Goal: Information Seeking & Learning: Learn about a topic

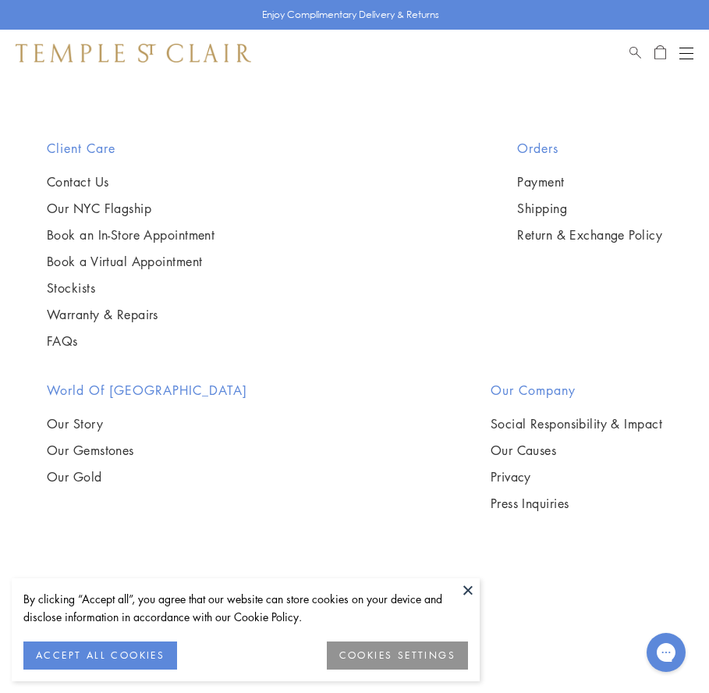
scroll to position [8198, 0]
click at [0, 0] on img at bounding box center [0, 0] width 0 height 0
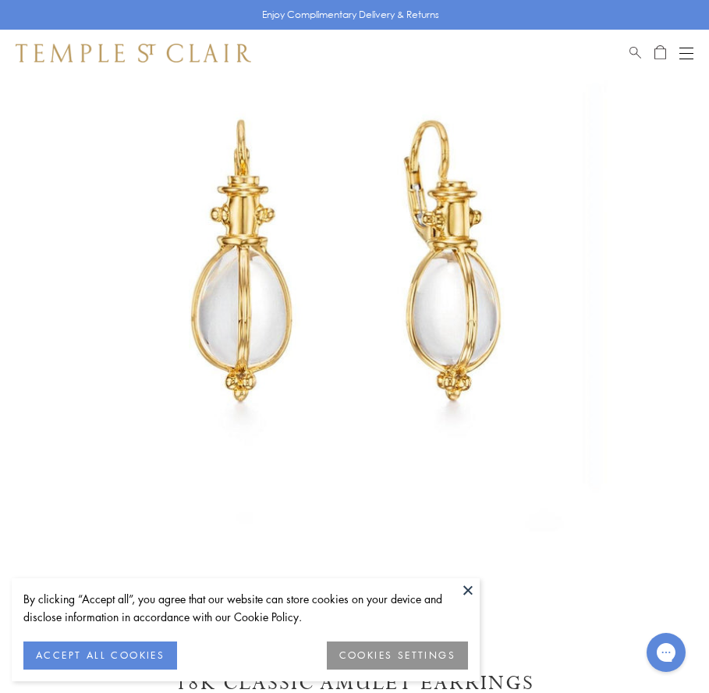
scroll to position [159, 0]
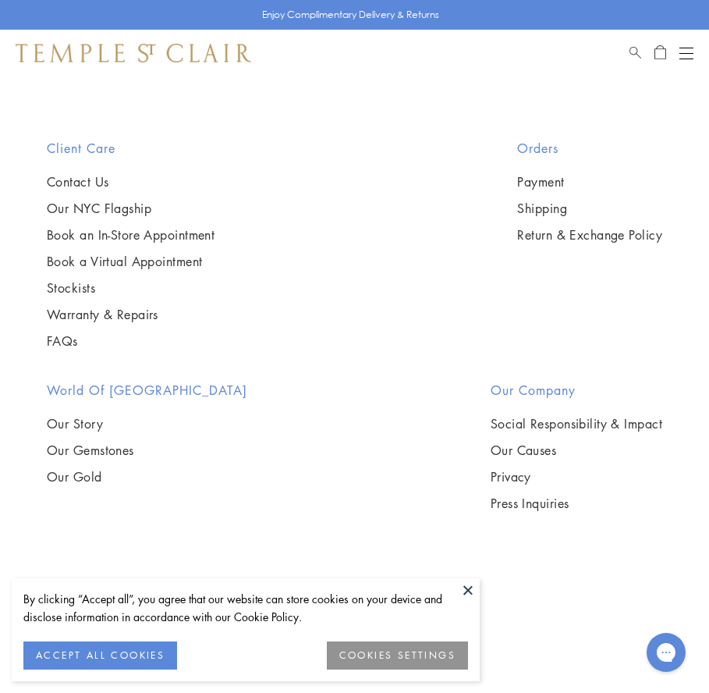
scroll to position [8525, 0]
click at [0, 0] on img at bounding box center [0, 0] width 0 height 0
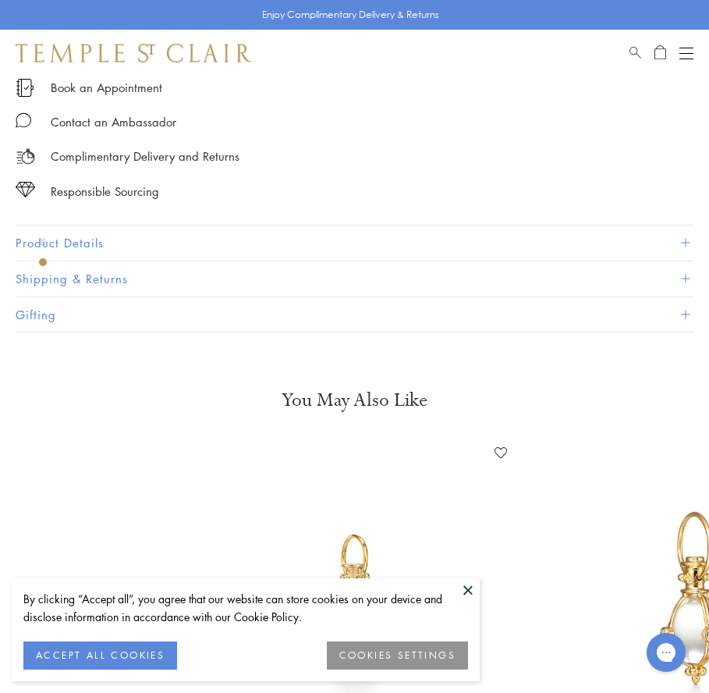
scroll to position [1008, 0]
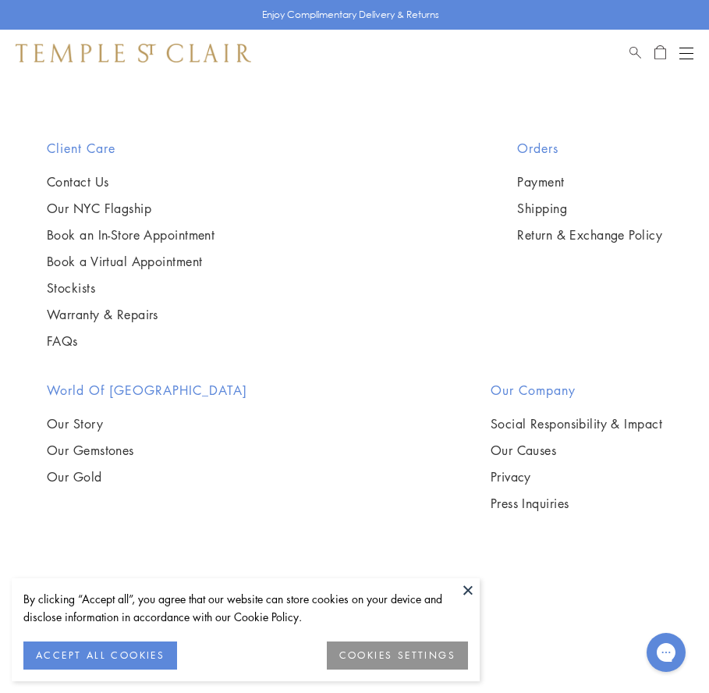
scroll to position [10684, 0]
click at [0, 0] on img at bounding box center [0, 0] width 0 height 0
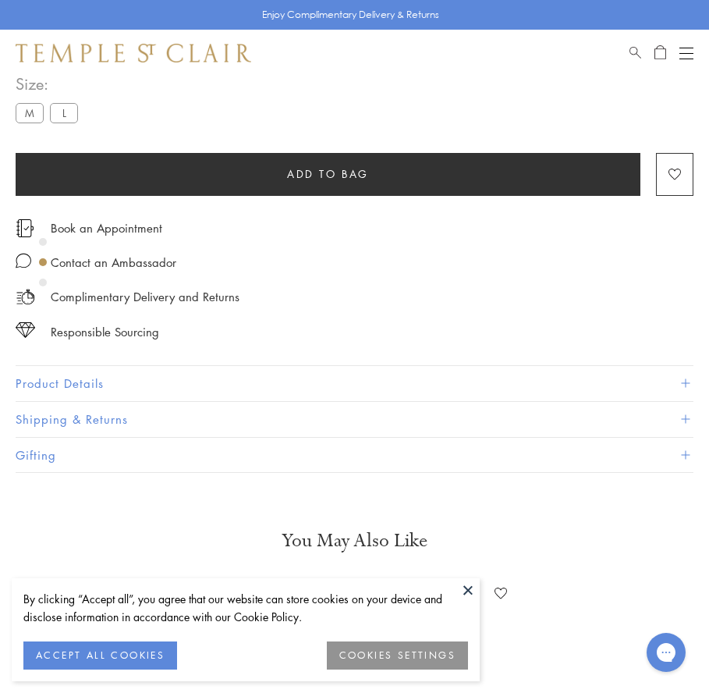
scroll to position [830, 0]
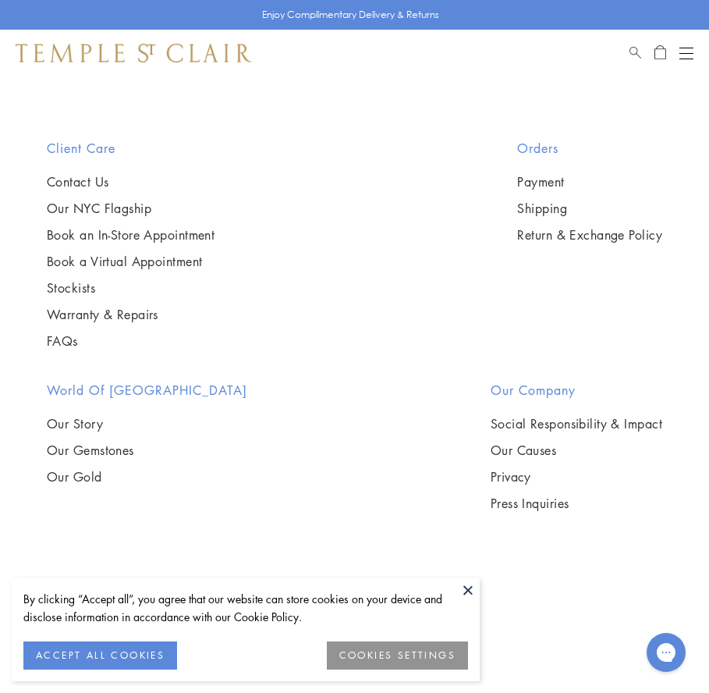
scroll to position [11644, 0]
click at [0, 0] on img at bounding box center [0, 0] width 0 height 0
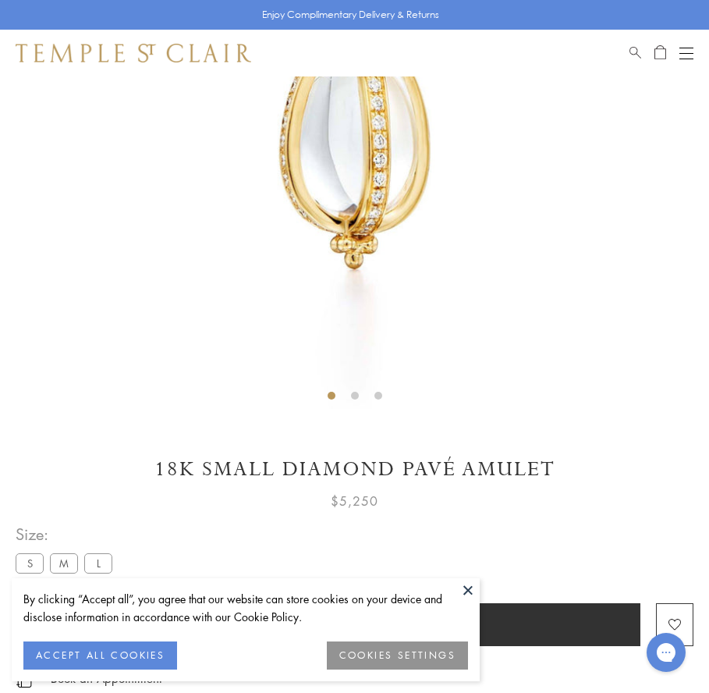
scroll to position [338, 0]
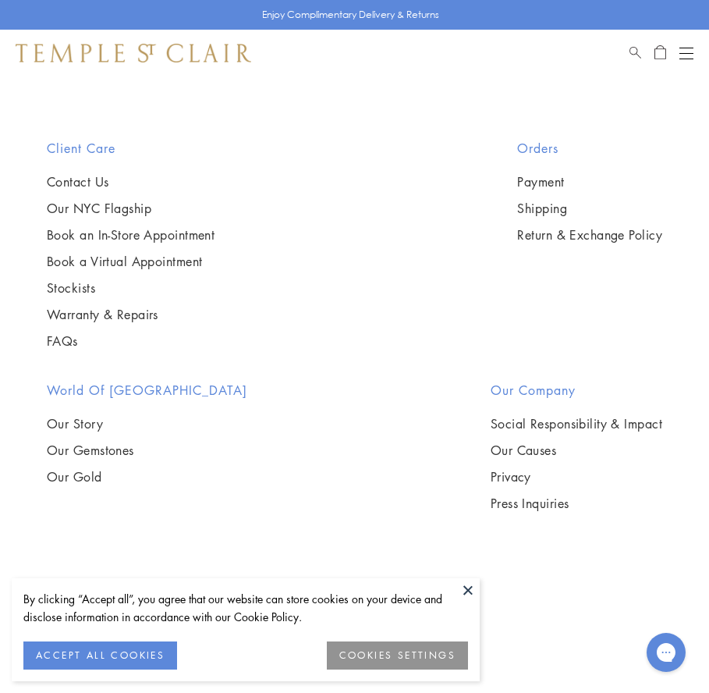
scroll to position [11988, 0]
click at [0, 0] on img at bounding box center [0, 0] width 0 height 0
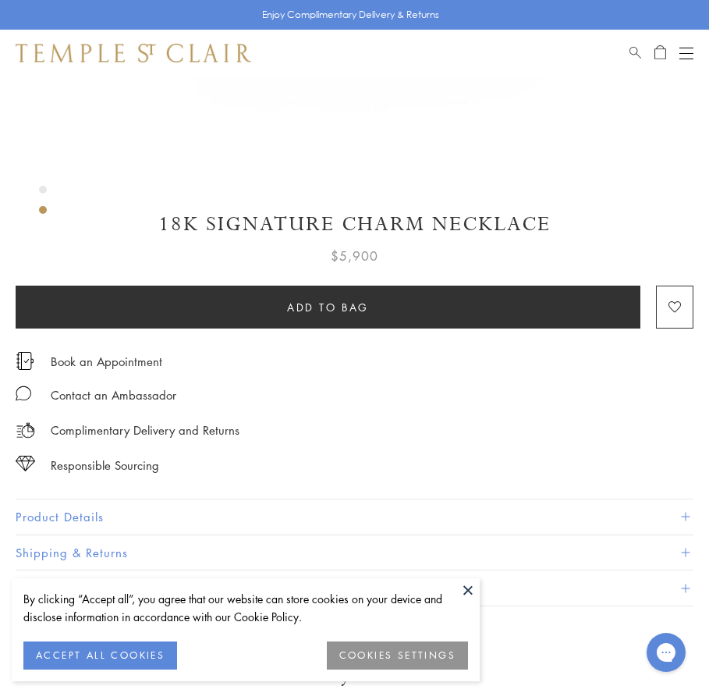
scroll to position [724, 0]
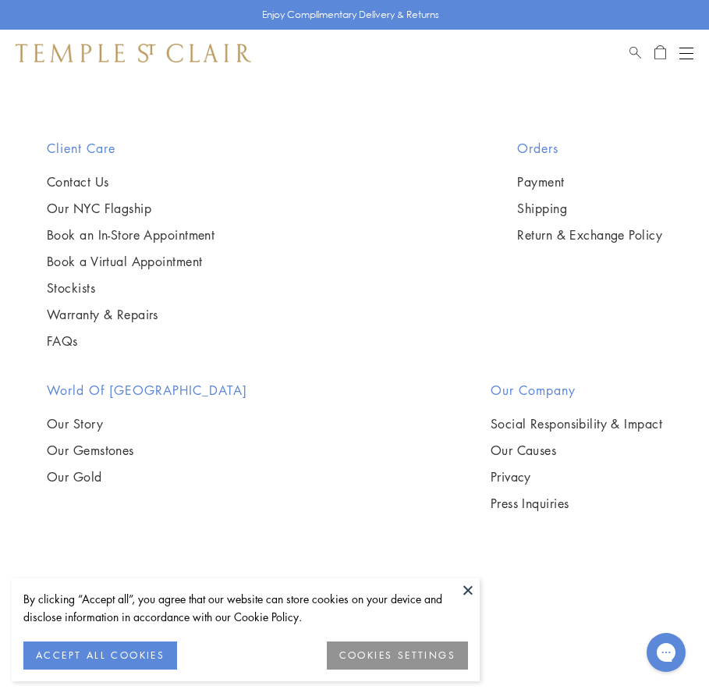
scroll to position [13182, 0]
click at [0, 0] on img at bounding box center [0, 0] width 0 height 0
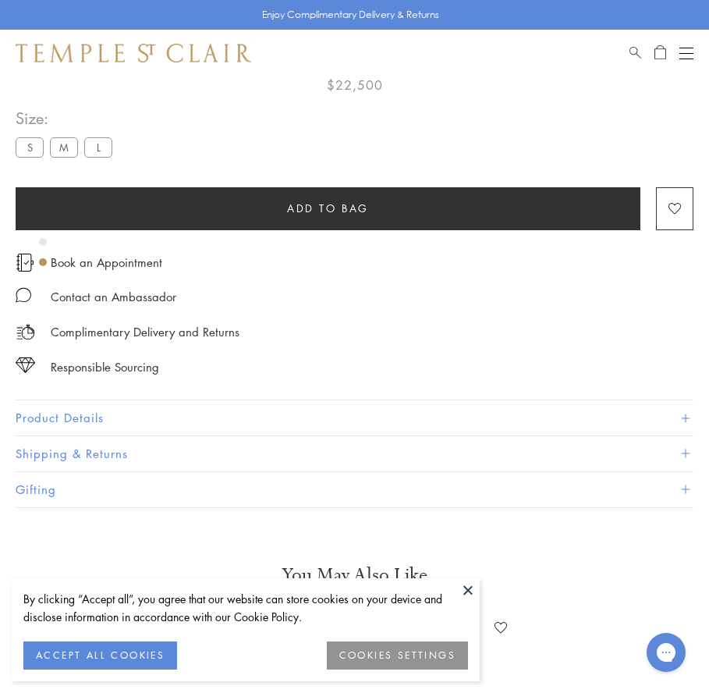
scroll to position [898, 0]
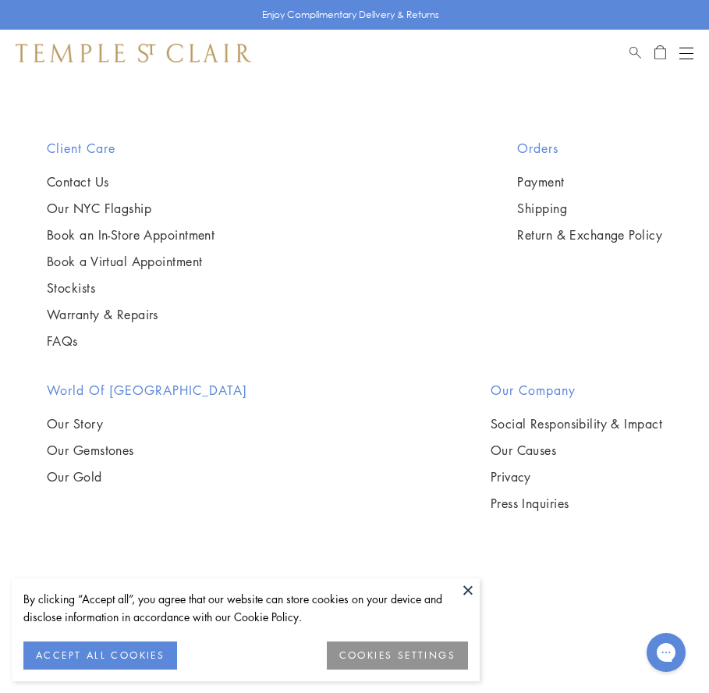
scroll to position [13540, 0]
click at [471, 596] on button at bounding box center [468, 589] width 23 height 23
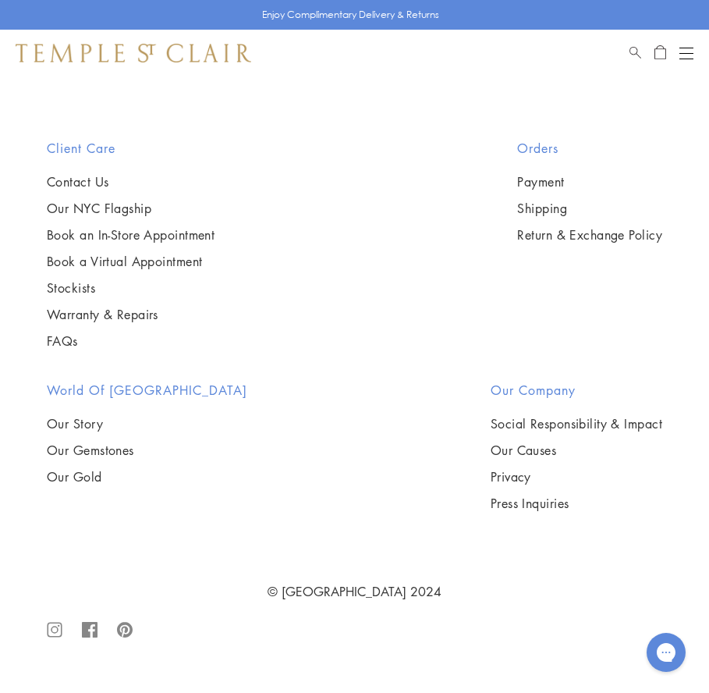
scroll to position [13797, 0]
click at [0, 0] on img at bounding box center [0, 0] width 0 height 0
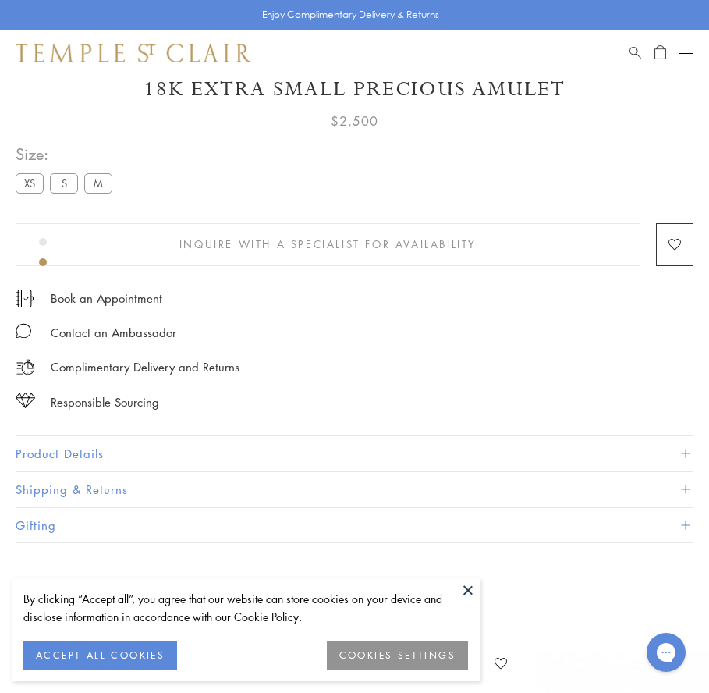
scroll to position [677, 0]
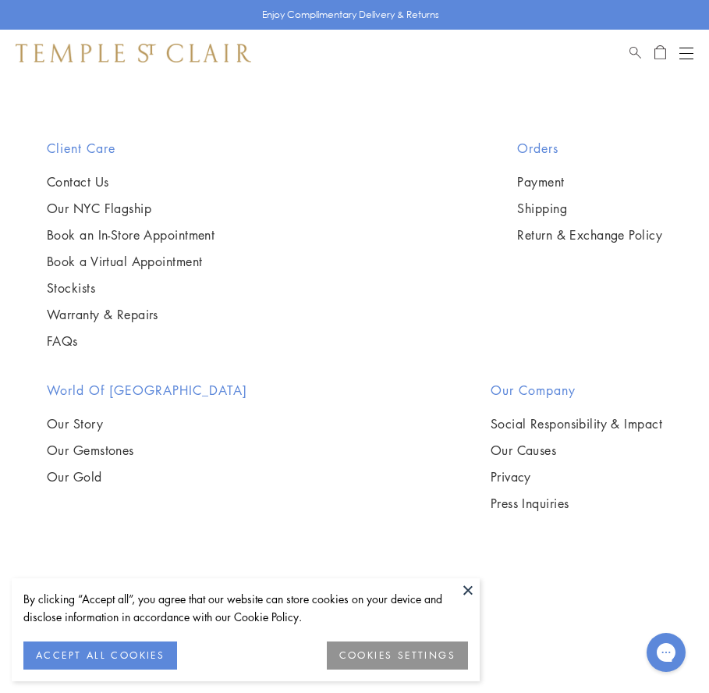
scroll to position [17265, 0]
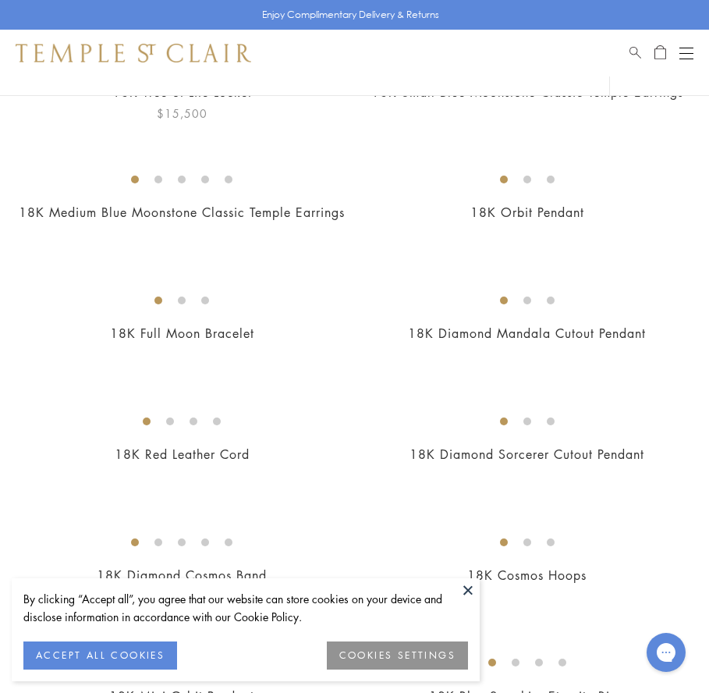
scroll to position [322, 0]
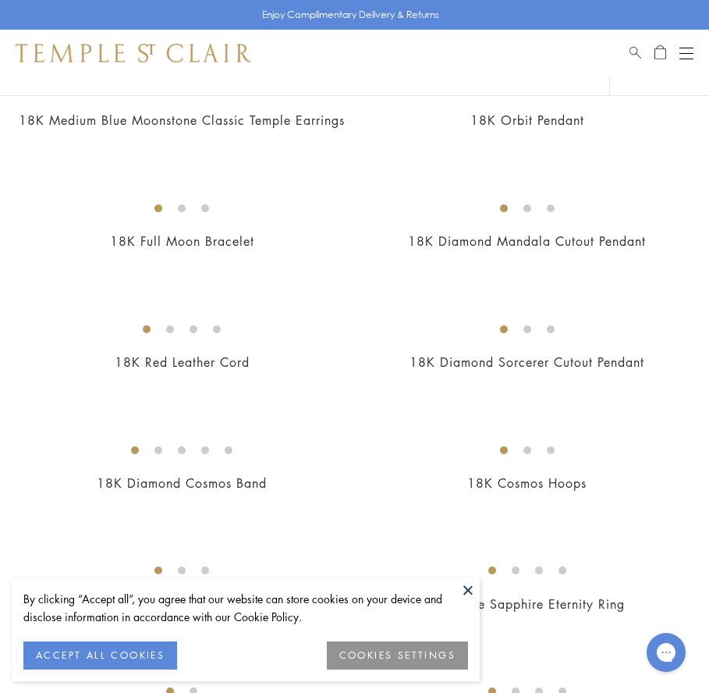
click at [0, 0] on img at bounding box center [0, 0] width 0 height 0
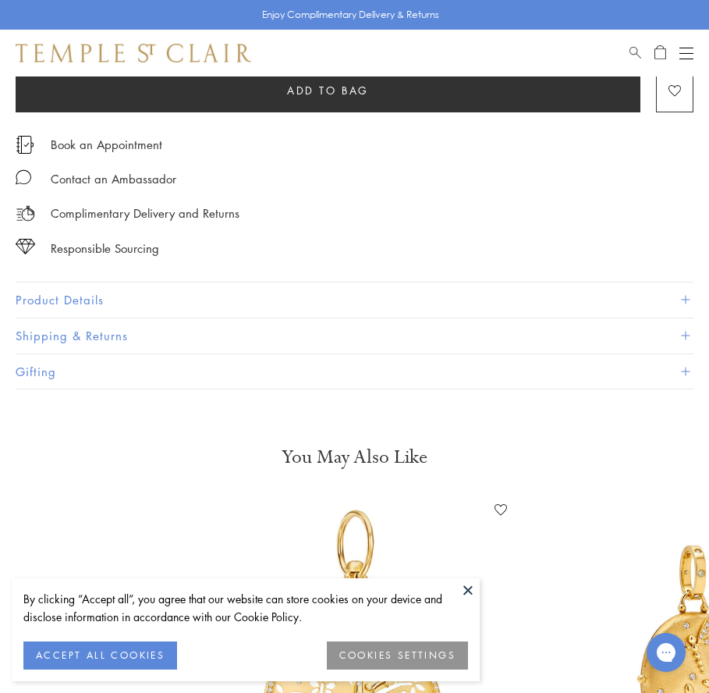
scroll to position [905, 0]
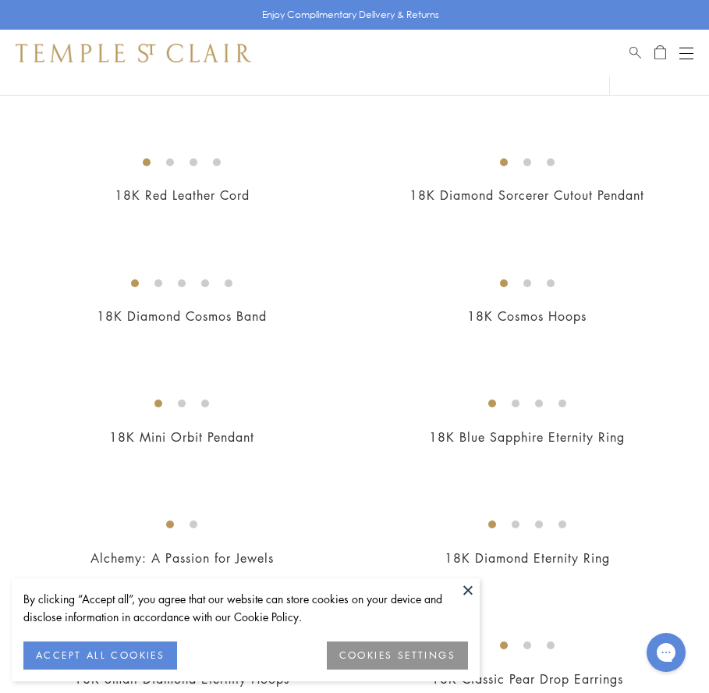
scroll to position [490, 0]
click at [0, 0] on img at bounding box center [0, 0] width 0 height 0
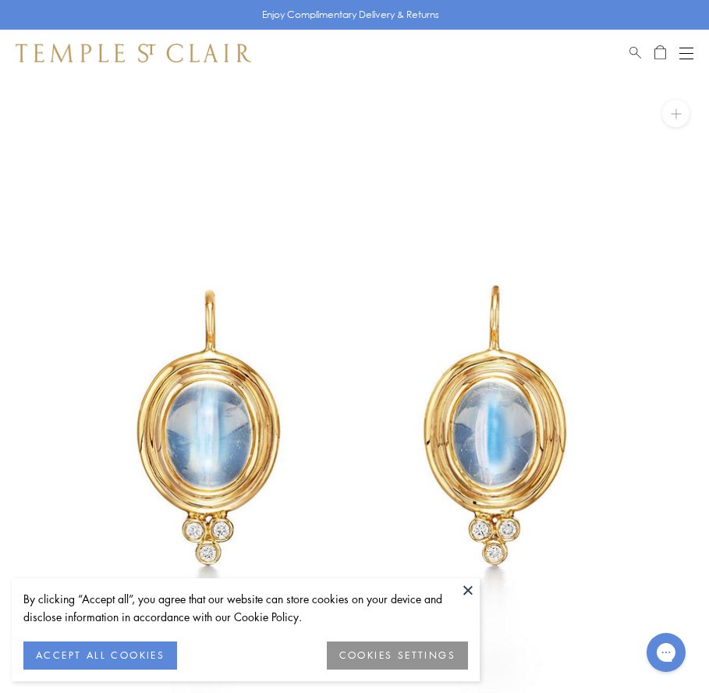
click at [61, 292] on img at bounding box center [354, 430] width 709 height 709
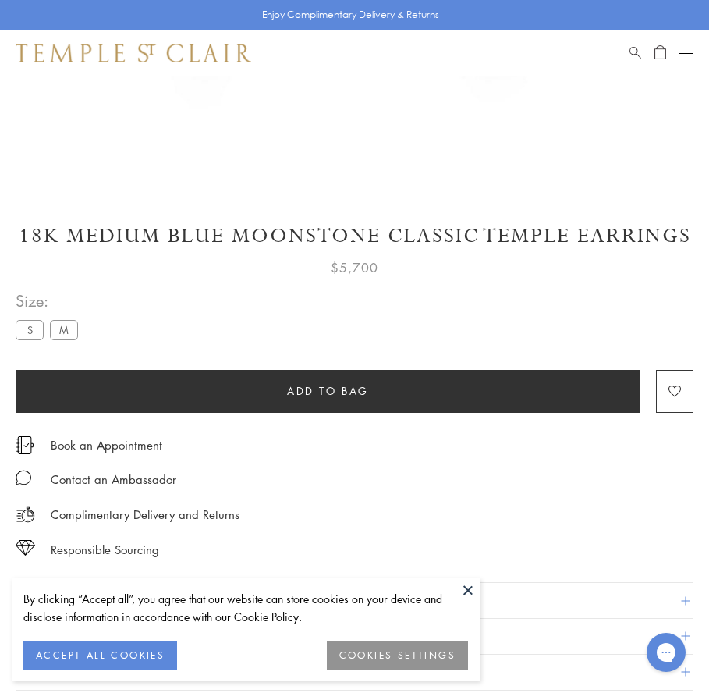
scroll to position [681, 0]
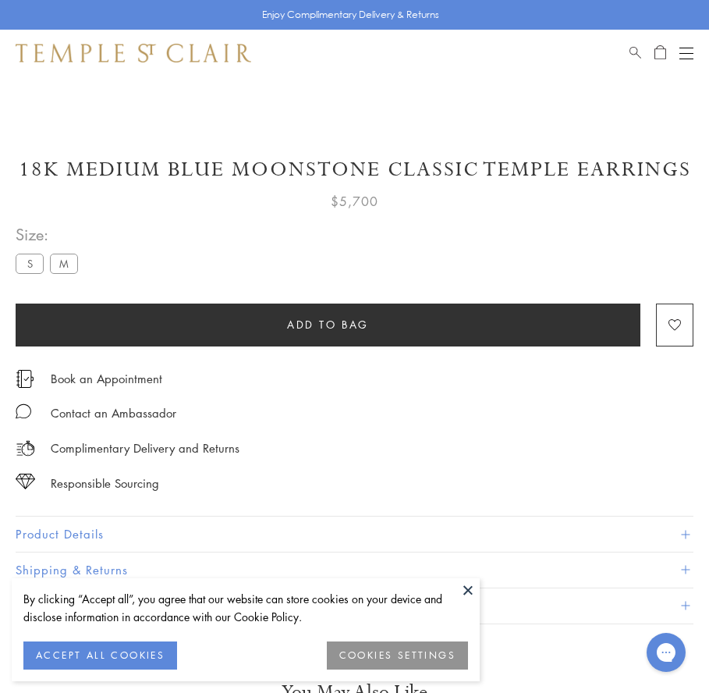
click at [46, 260] on ul "S M" at bounding box center [50, 265] width 69 height 23
click at [41, 260] on label "S" at bounding box center [30, 264] width 28 height 20
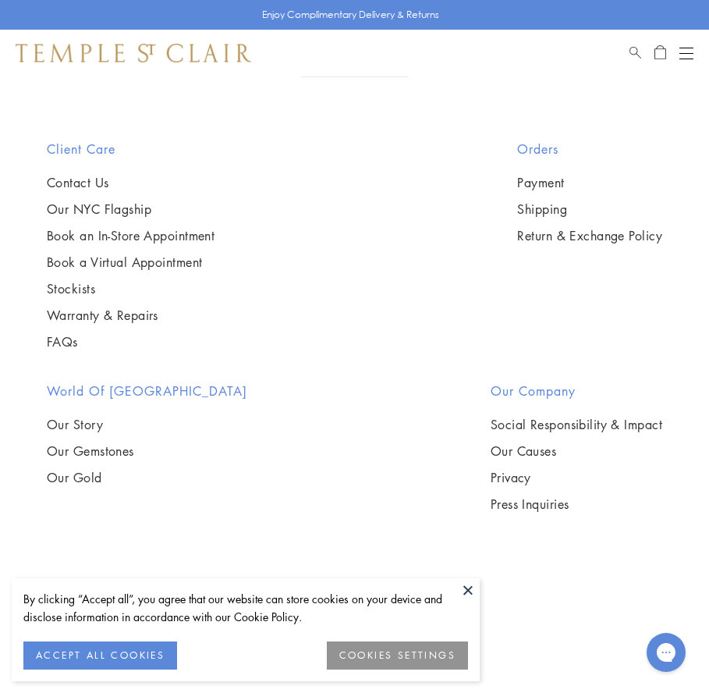
scroll to position [2688, 0]
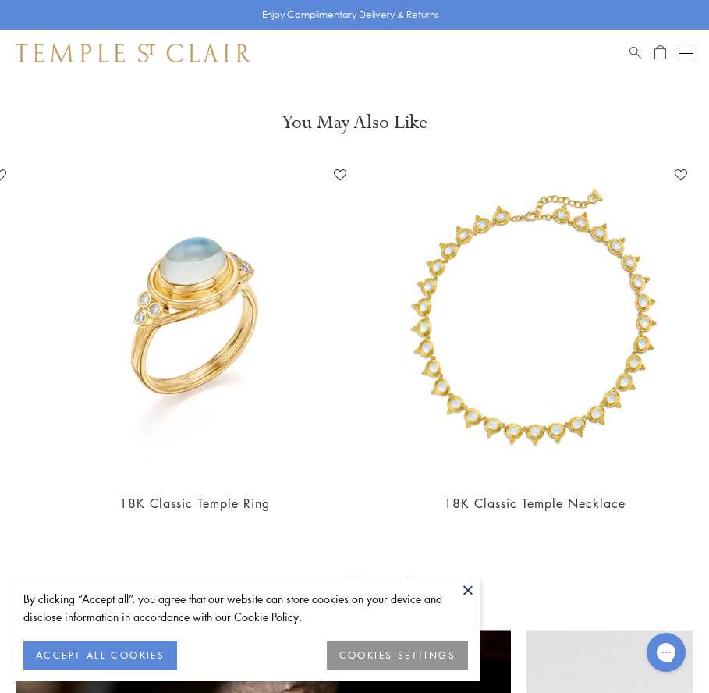
scroll to position [0, 1022]
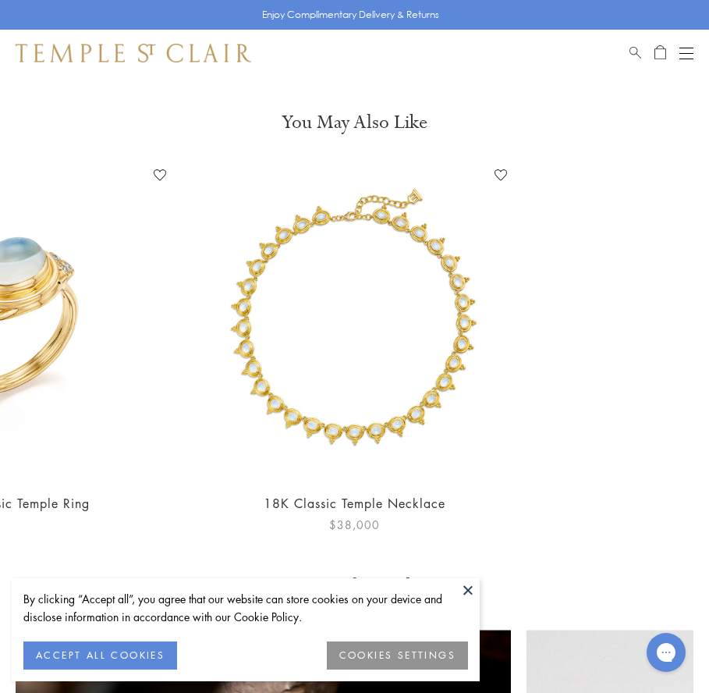
click at [383, 377] on img at bounding box center [354, 320] width 317 height 317
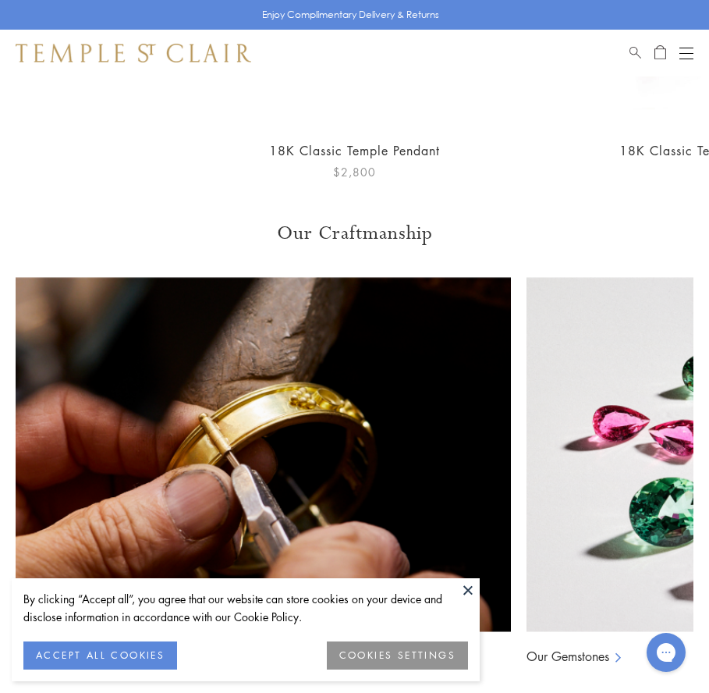
scroll to position [1684, 0]
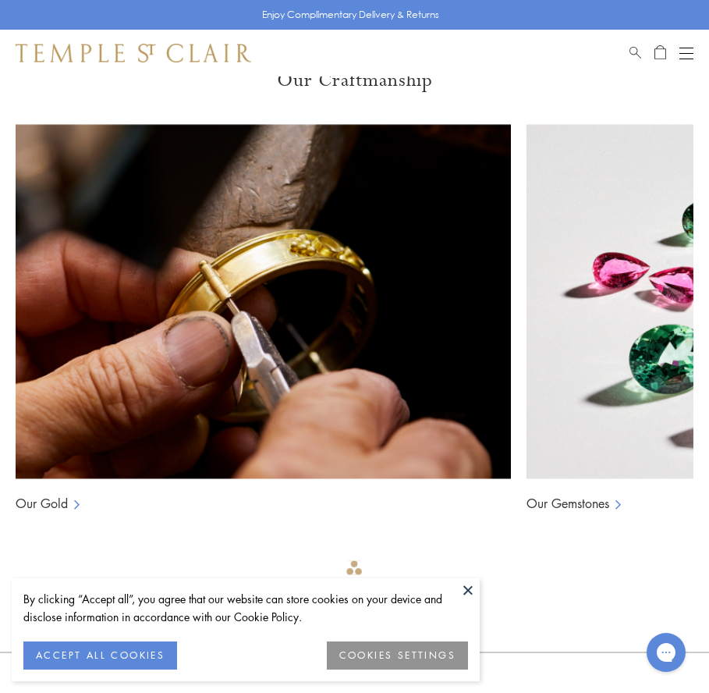
click at [685, 55] on button "Open navigation" at bounding box center [687, 53] width 14 height 19
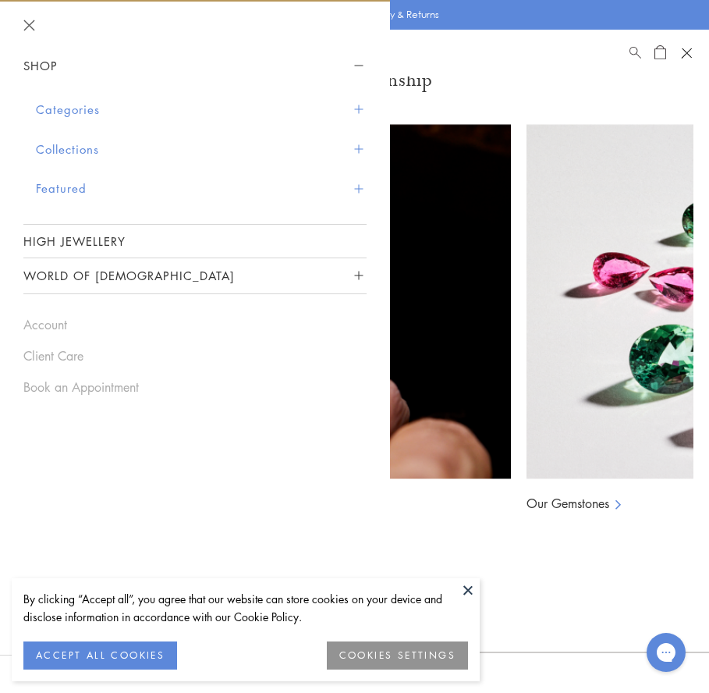
click at [143, 286] on button "World of [DEMOGRAPHIC_DATA]" at bounding box center [194, 275] width 343 height 35
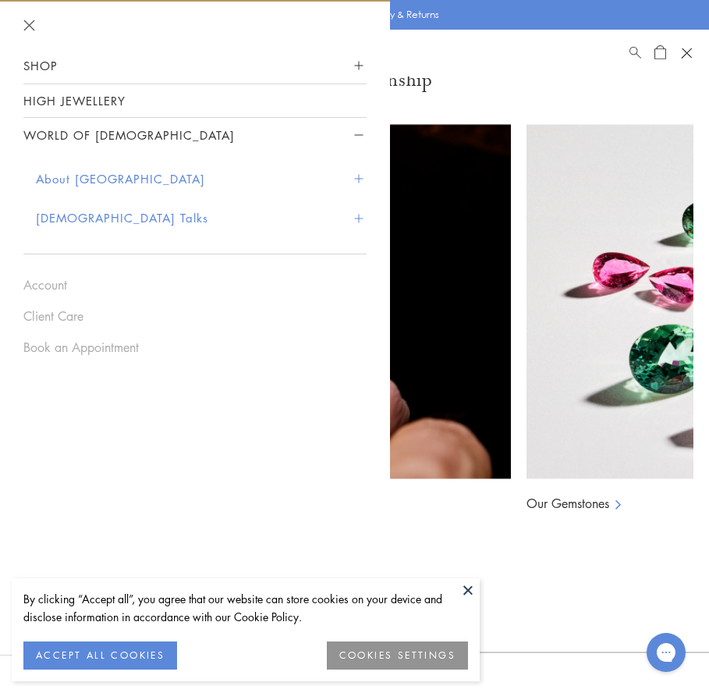
click at [135, 176] on button "About [GEOGRAPHIC_DATA]" at bounding box center [201, 179] width 331 height 40
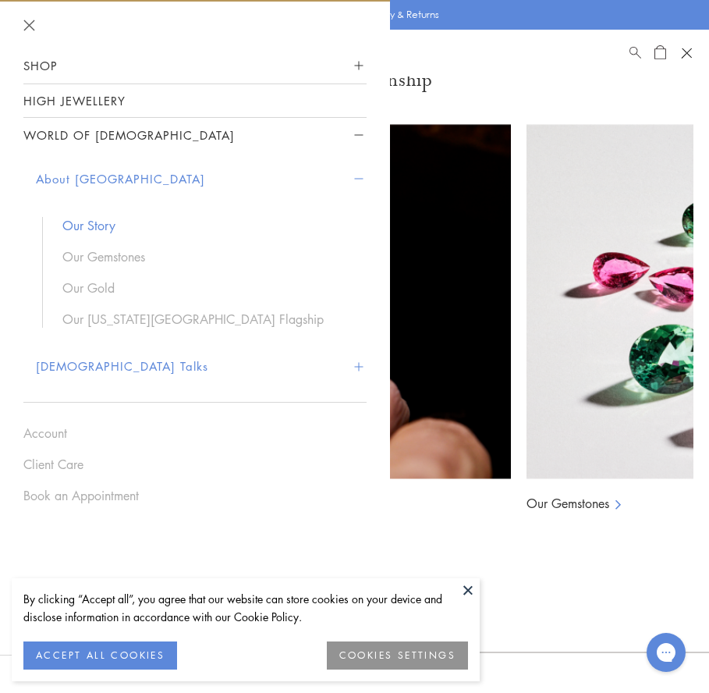
click at [98, 219] on link "Our Story" at bounding box center [206, 225] width 289 height 17
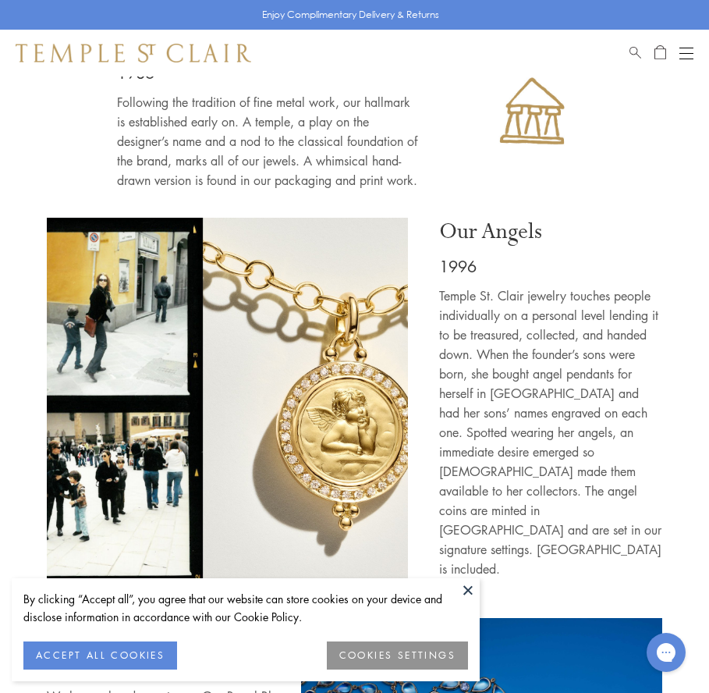
scroll to position [1749, 0]
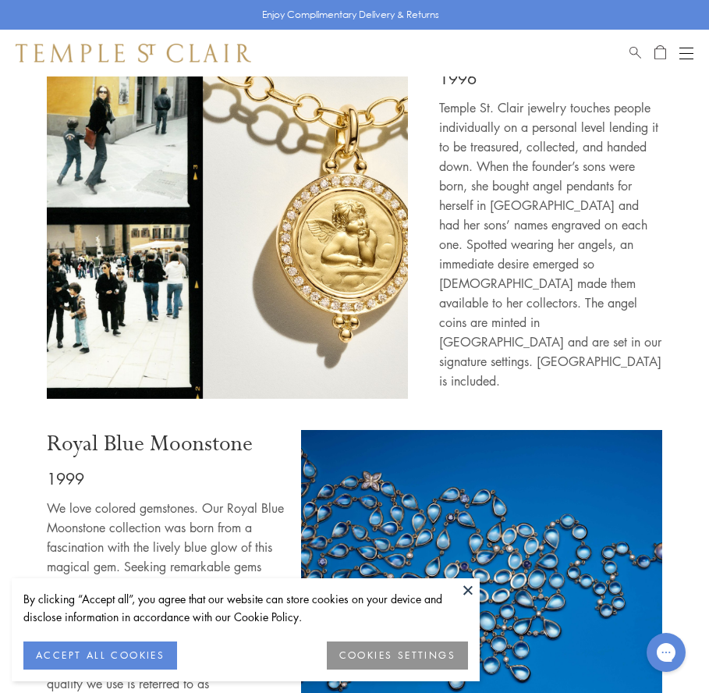
click at [685, 53] on div "Open navigation" at bounding box center [687, 53] width 14 height 1
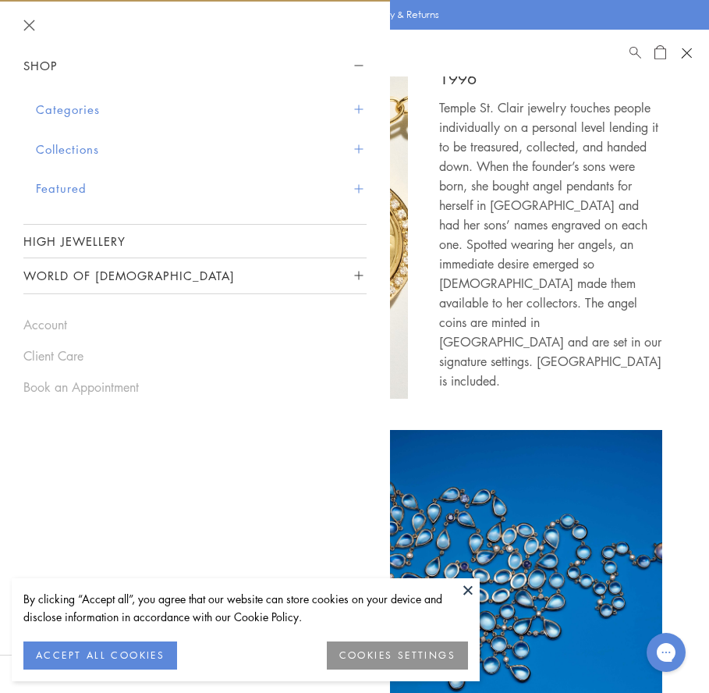
click at [284, 280] on button "World of [DEMOGRAPHIC_DATA]" at bounding box center [194, 275] width 343 height 35
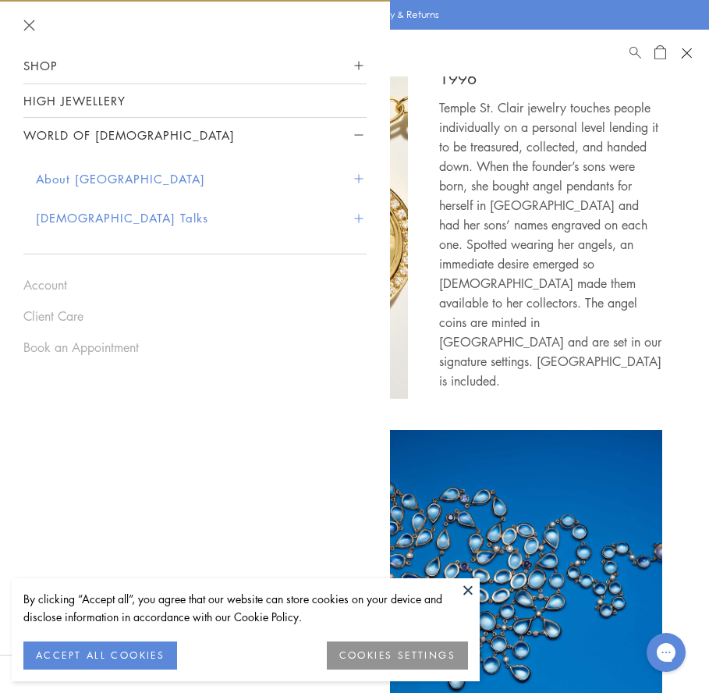
click at [180, 226] on button "[DEMOGRAPHIC_DATA] Talks" at bounding box center [201, 218] width 331 height 40
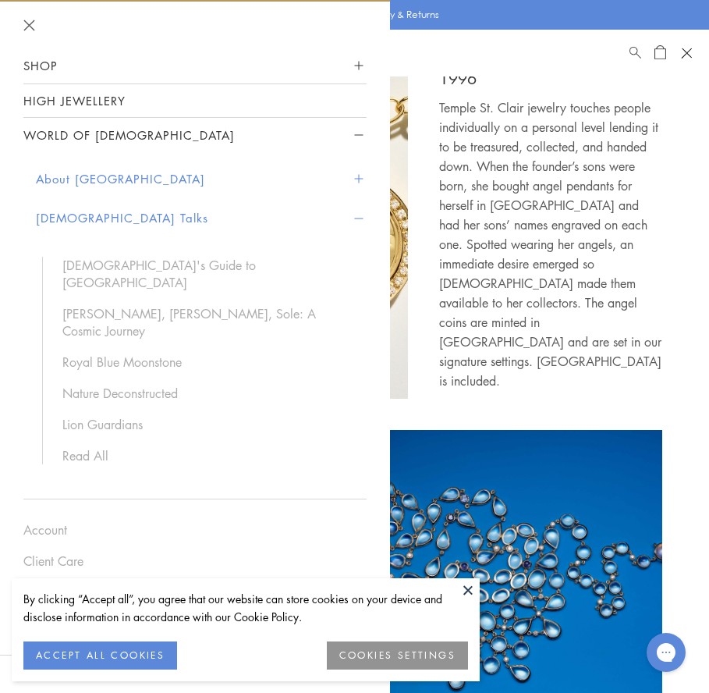
click at [95, 218] on button "[DEMOGRAPHIC_DATA] Talks" at bounding box center [201, 218] width 331 height 40
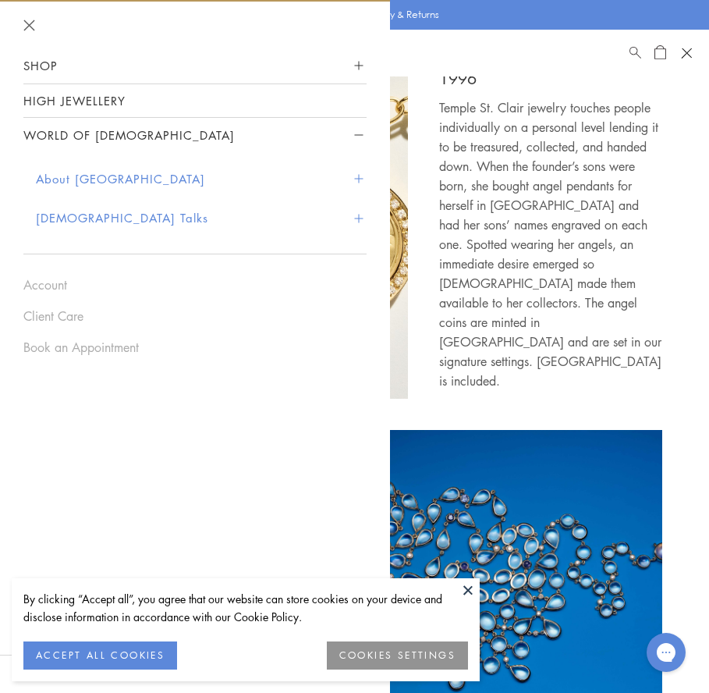
click at [95, 218] on button "[DEMOGRAPHIC_DATA] Talks" at bounding box center [201, 218] width 331 height 40
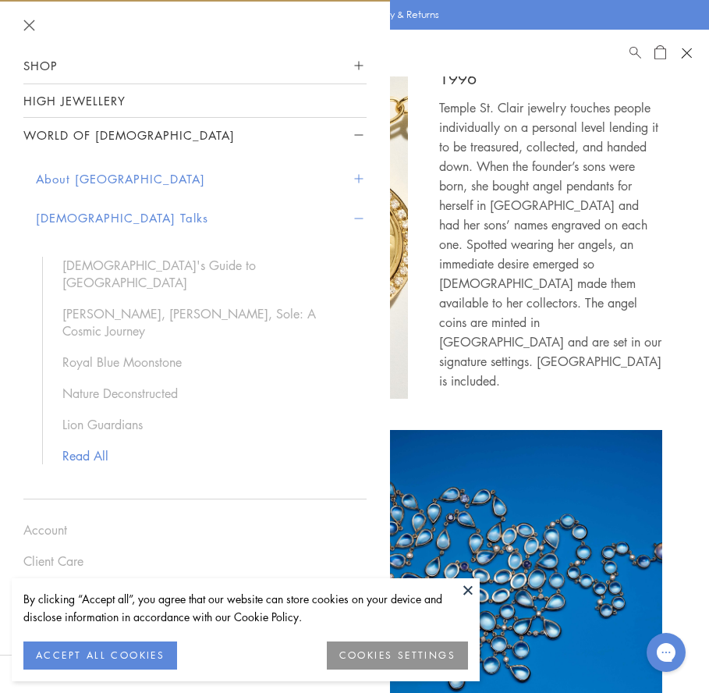
click at [93, 447] on link "Read All" at bounding box center [206, 455] width 289 height 17
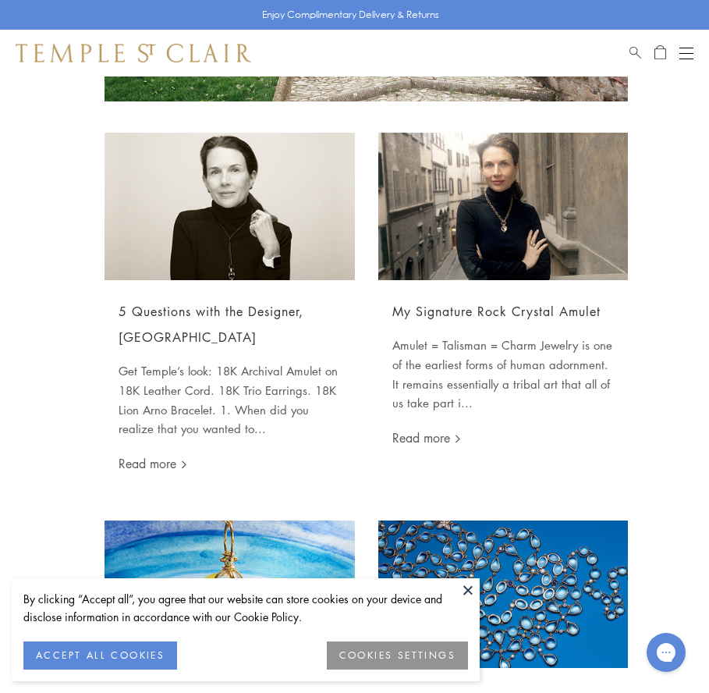
scroll to position [394, 0]
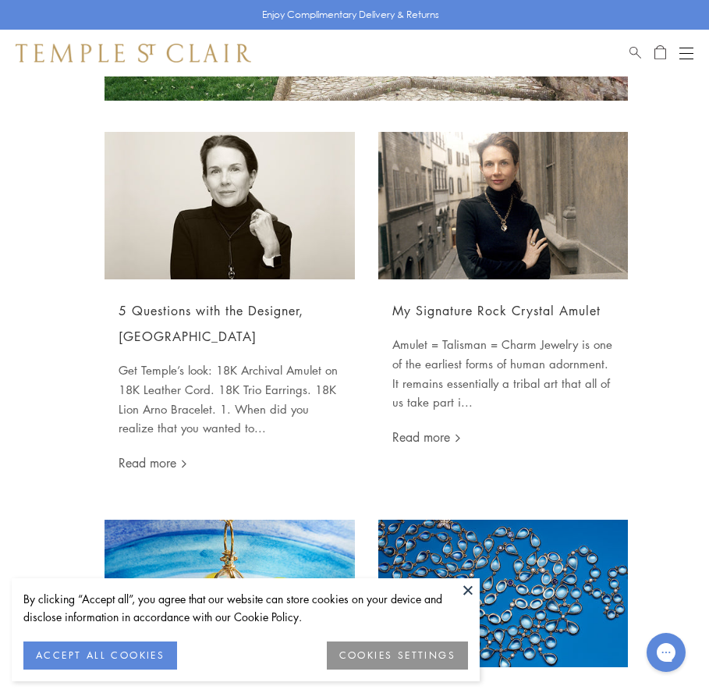
click at [144, 462] on link "Read more" at bounding box center [153, 462] width 69 height 17
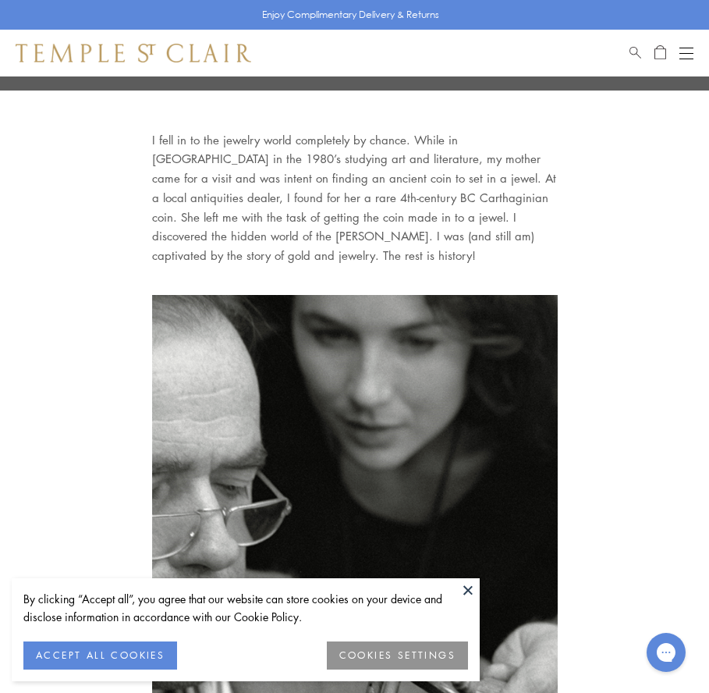
scroll to position [408, 0]
